Goal: Task Accomplishment & Management: Use online tool/utility

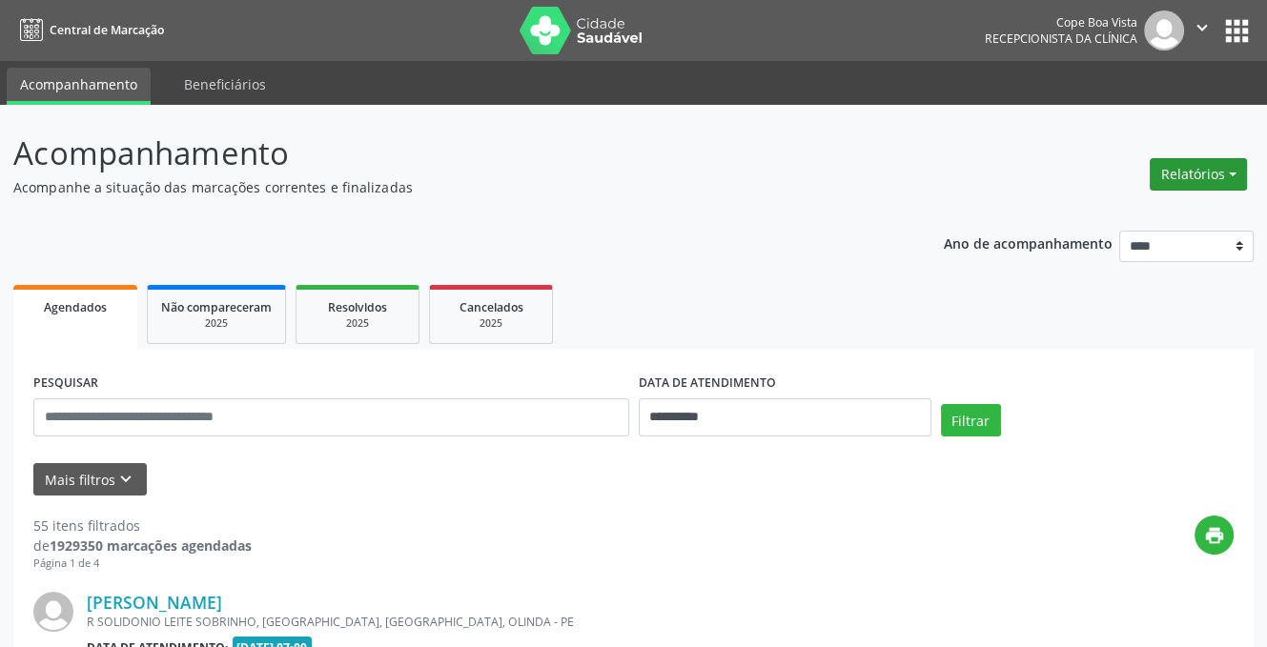
click at [1197, 171] on button "Relatórios" at bounding box center [1198, 174] width 97 height 32
click at [1119, 210] on link "Agendamentos" at bounding box center [1144, 215] width 205 height 27
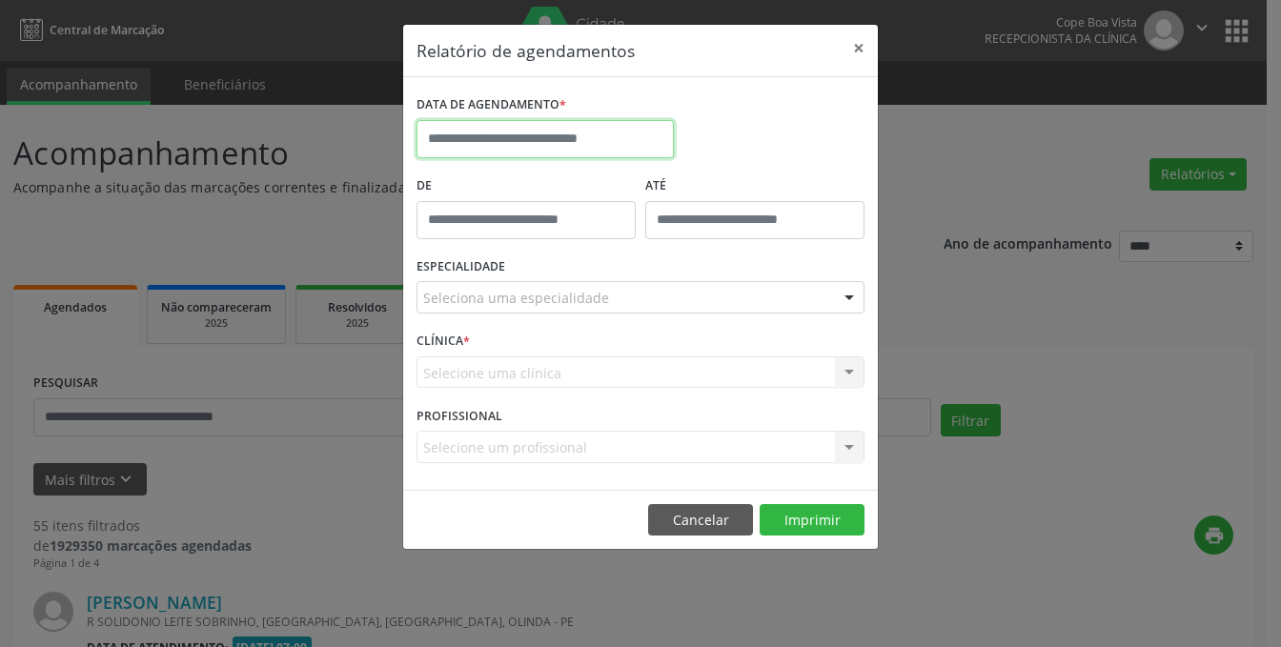
click at [622, 145] on input "text" at bounding box center [545, 139] width 257 height 38
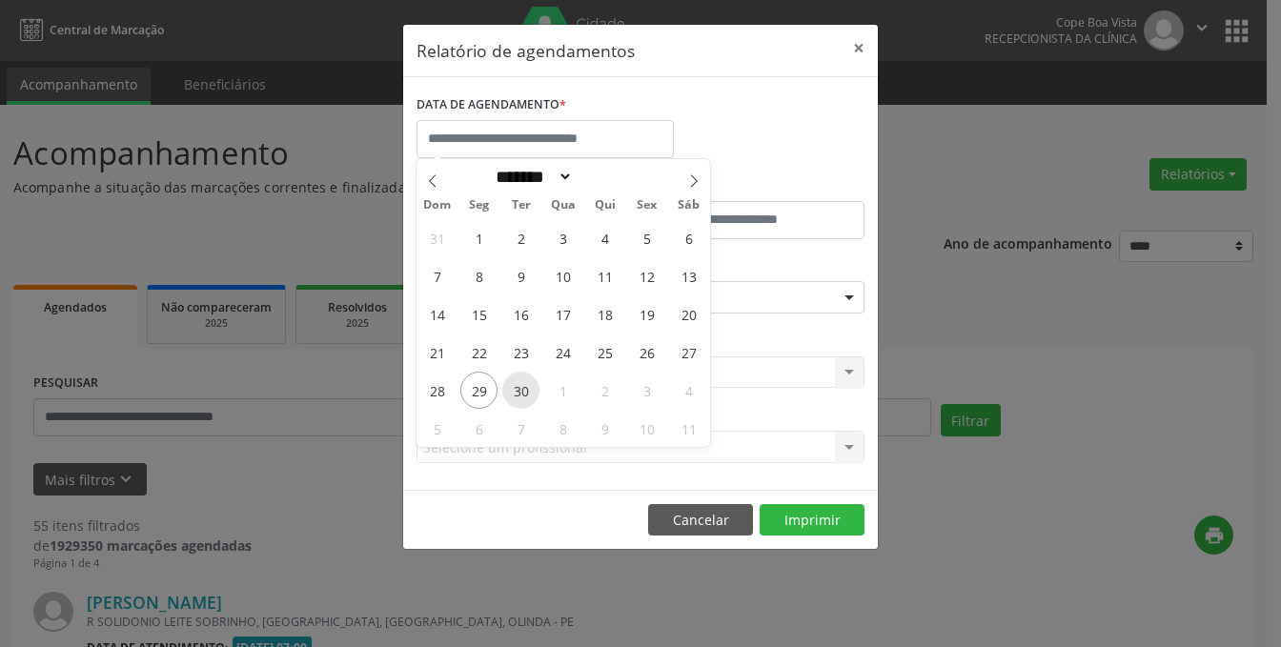
click at [515, 381] on span "30" at bounding box center [520, 390] width 37 height 37
type input "**********"
click at [534, 374] on span "30" at bounding box center [520, 390] width 37 height 37
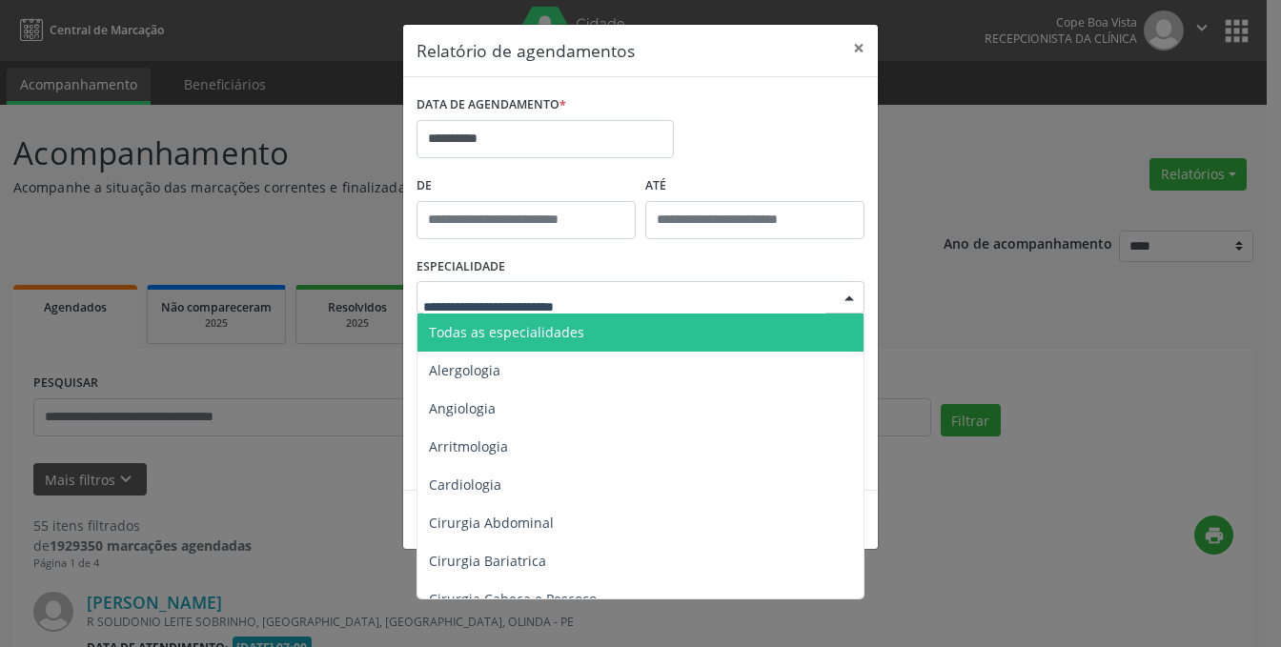
click at [627, 285] on div at bounding box center [641, 297] width 448 height 32
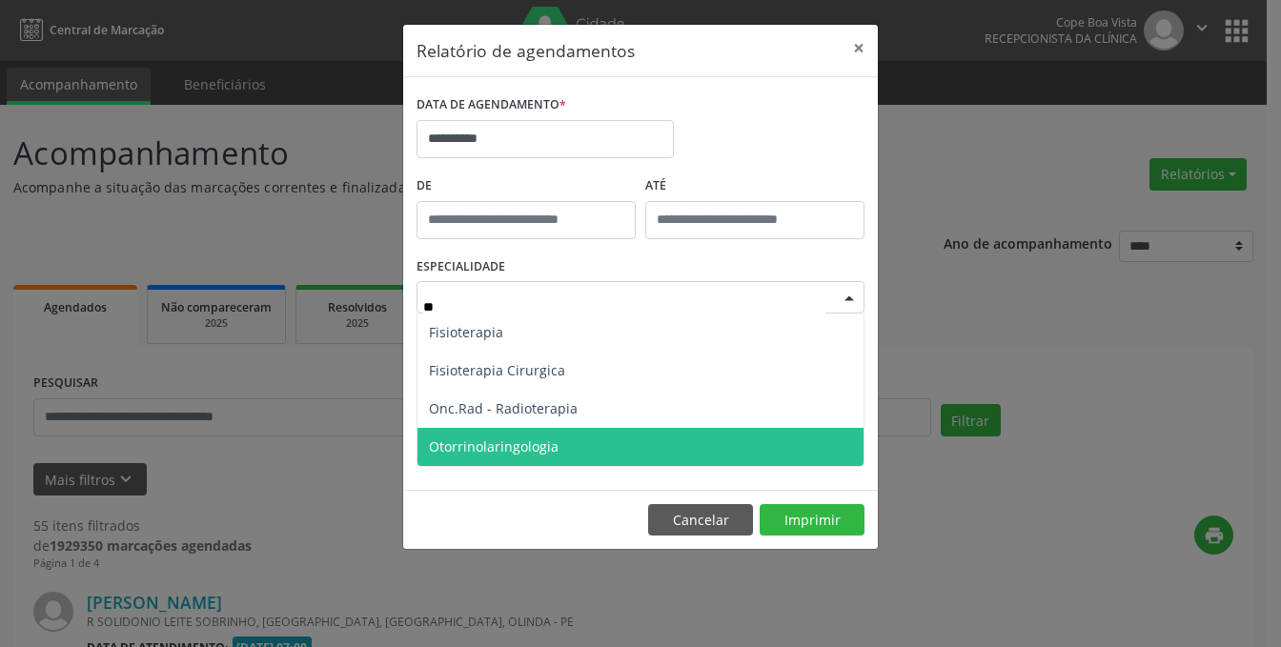
click at [695, 449] on span "Otorrinolaringologia" at bounding box center [641, 447] width 446 height 38
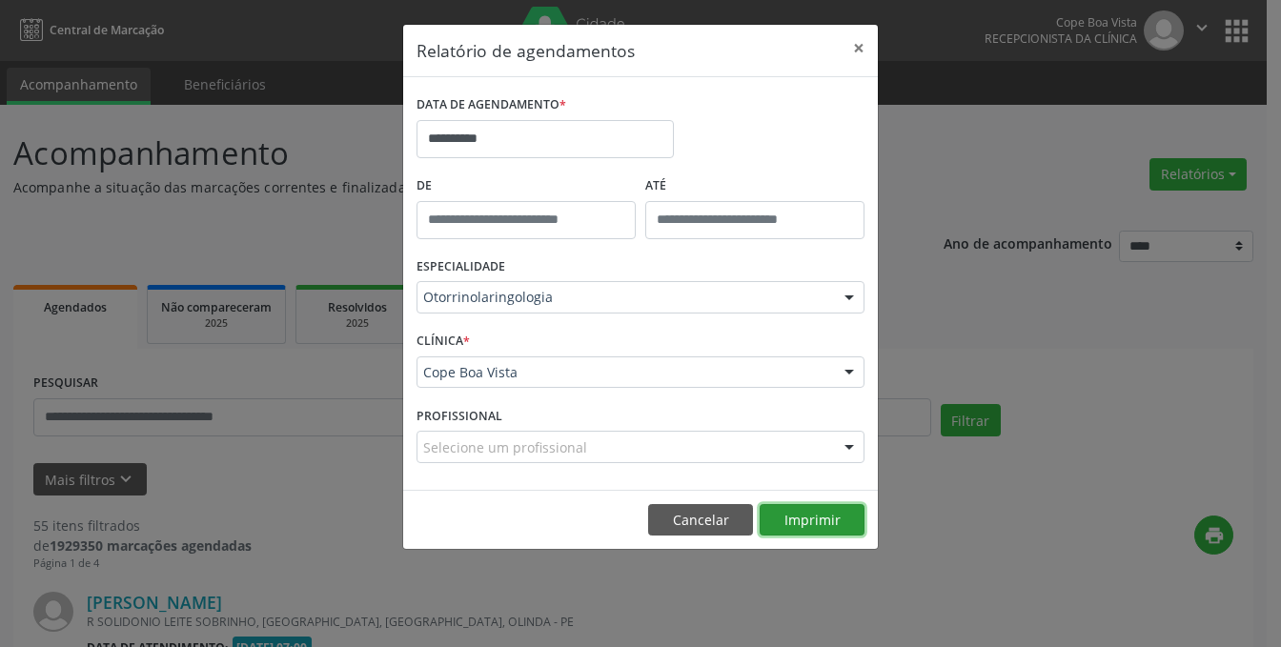
click at [797, 520] on button "Imprimir" at bounding box center [812, 520] width 105 height 32
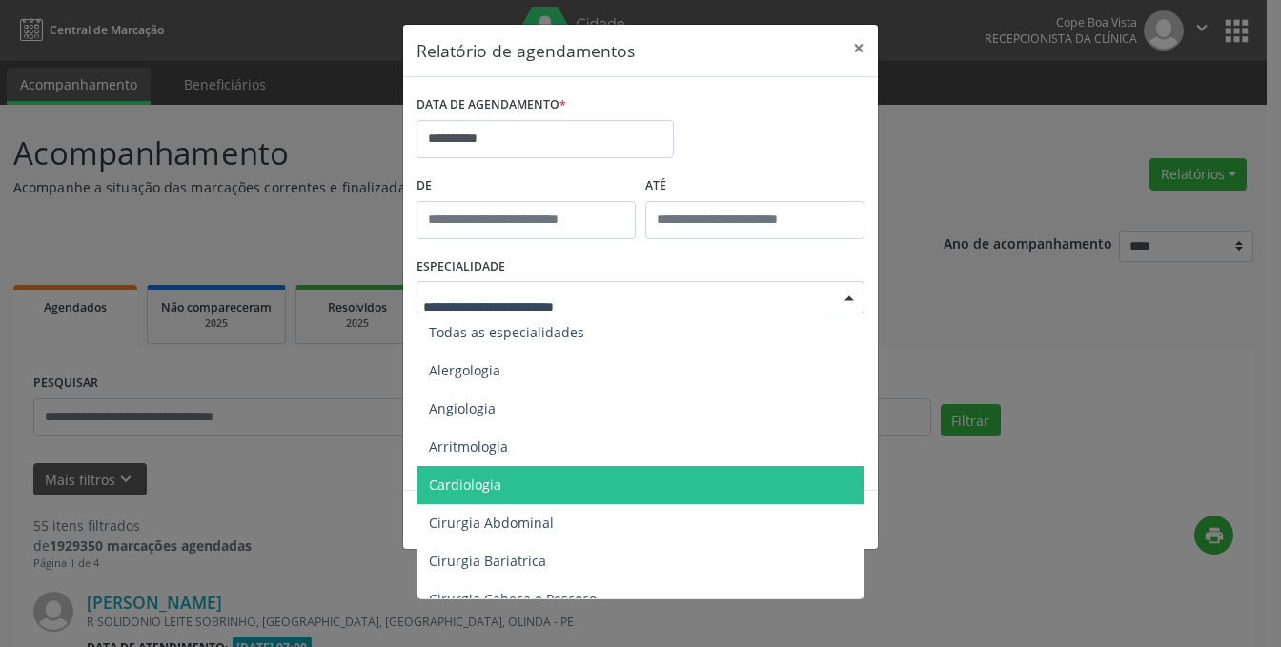
click at [690, 307] on div at bounding box center [641, 297] width 448 height 32
type input "**"
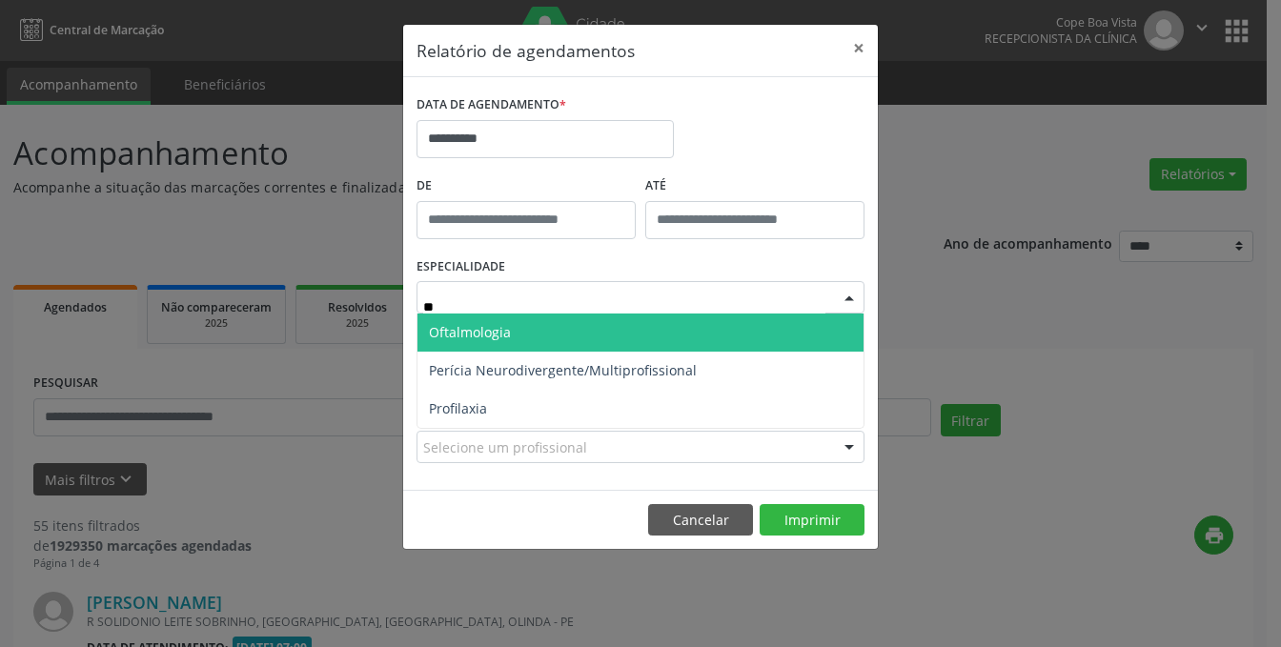
click at [678, 322] on span "Oftalmologia" at bounding box center [641, 333] width 446 height 38
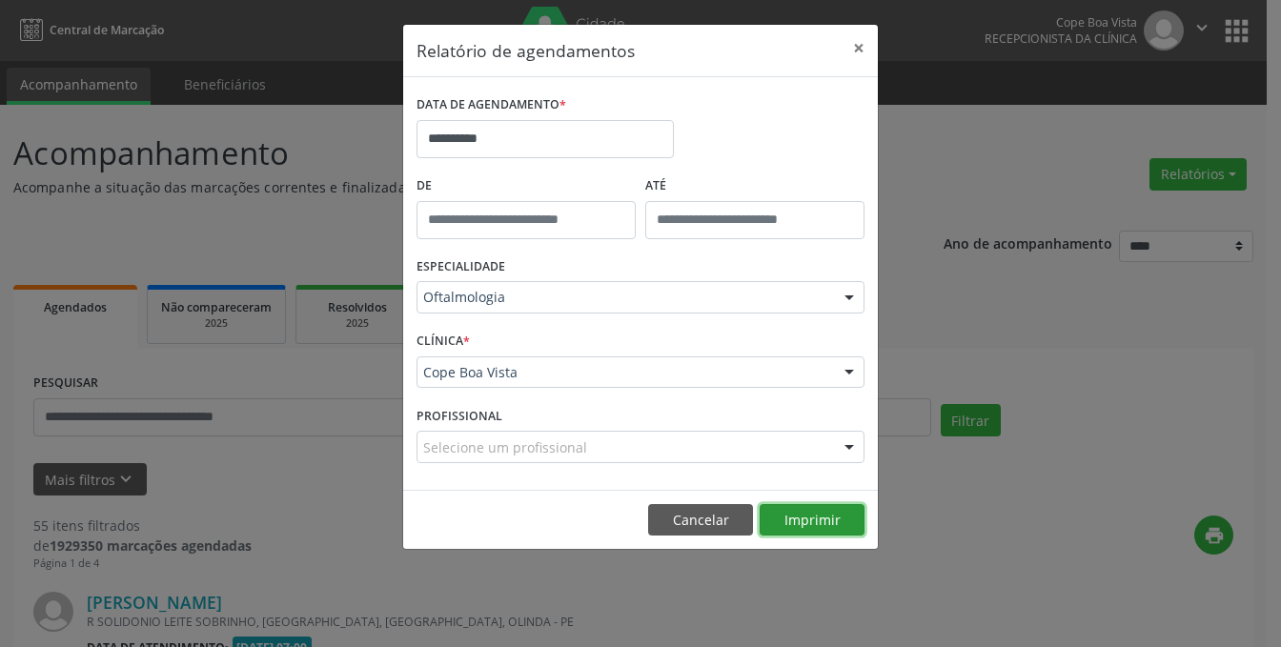
click at [800, 529] on button "Imprimir" at bounding box center [812, 520] width 105 height 32
